Goal: Task Accomplishment & Management: Manage account settings

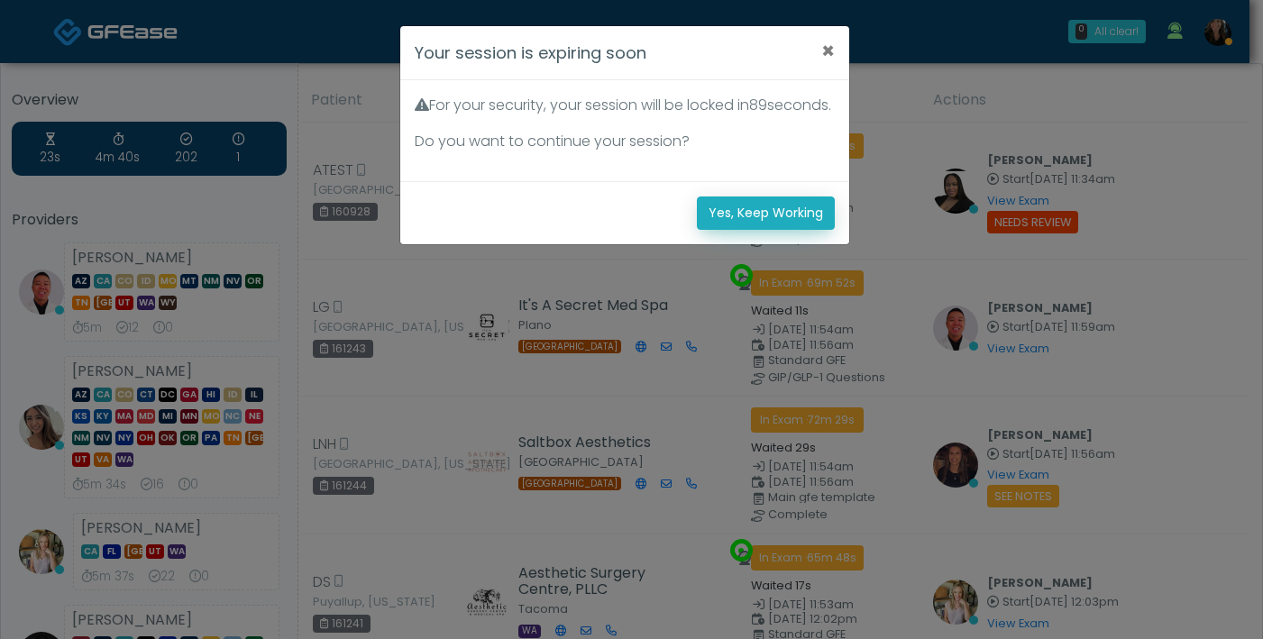
click at [806, 230] on button "Yes, Keep Working" at bounding box center [766, 213] width 138 height 33
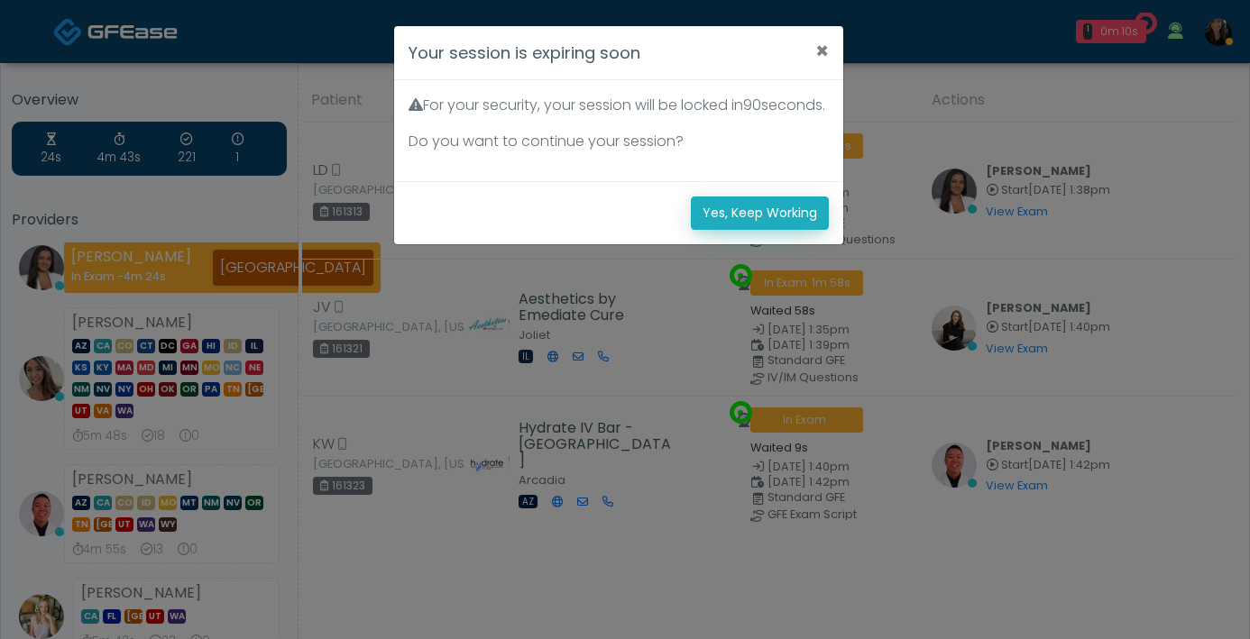
click at [797, 228] on button "Yes, Keep Working" at bounding box center [760, 213] width 138 height 33
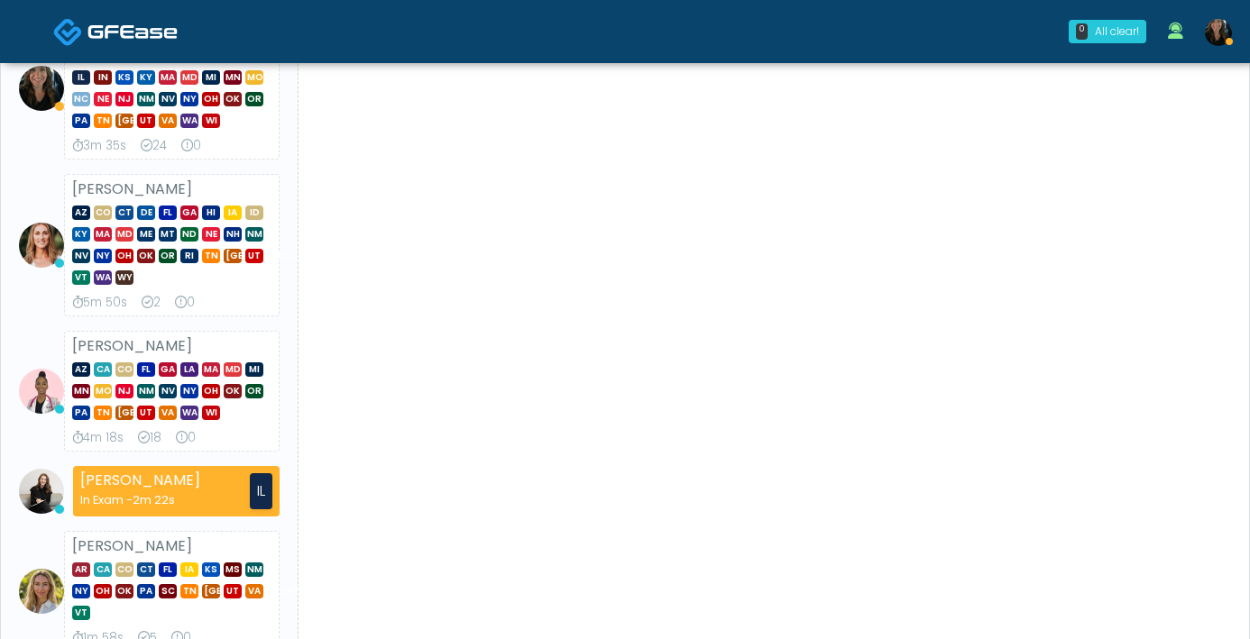
scroll to position [335, 0]
